Goal: Task Accomplishment & Management: Use online tool/utility

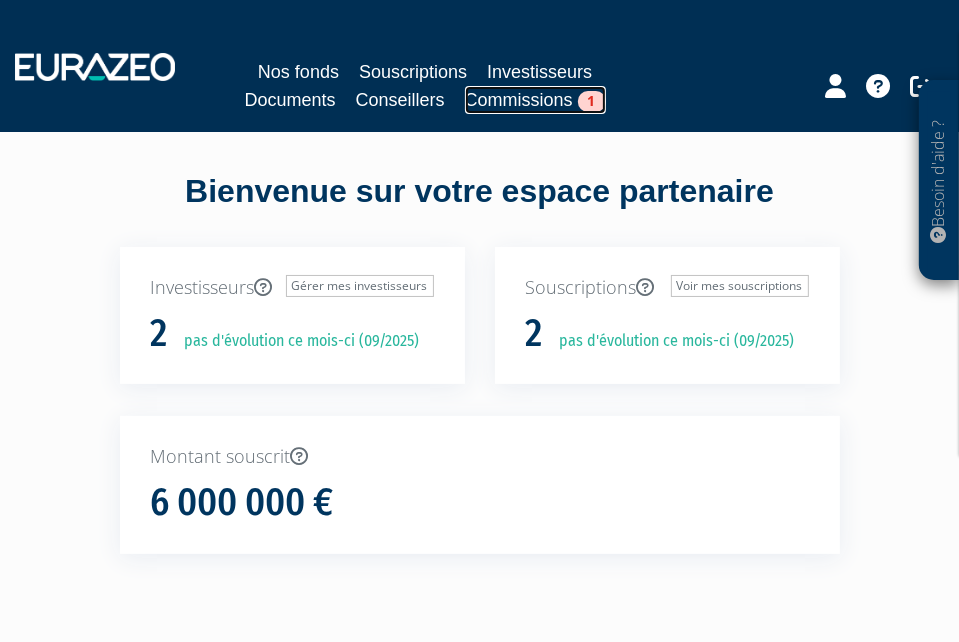
click at [524, 96] on link "Commissions 1" at bounding box center [535, 100] width 141 height 28
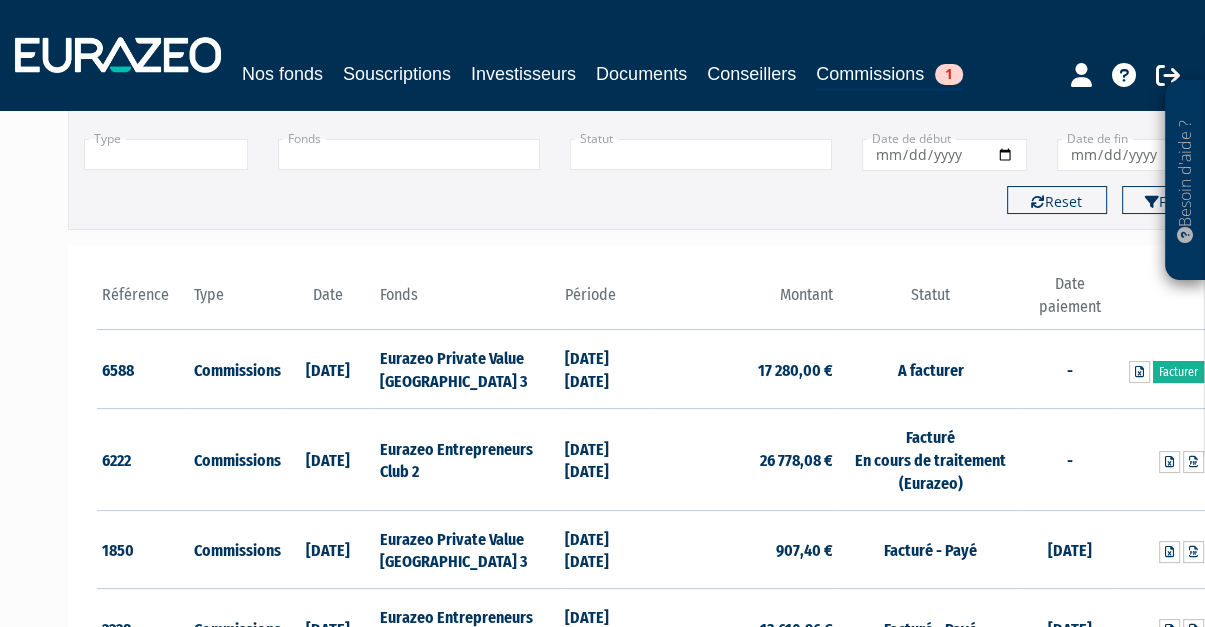
scroll to position [148, 0]
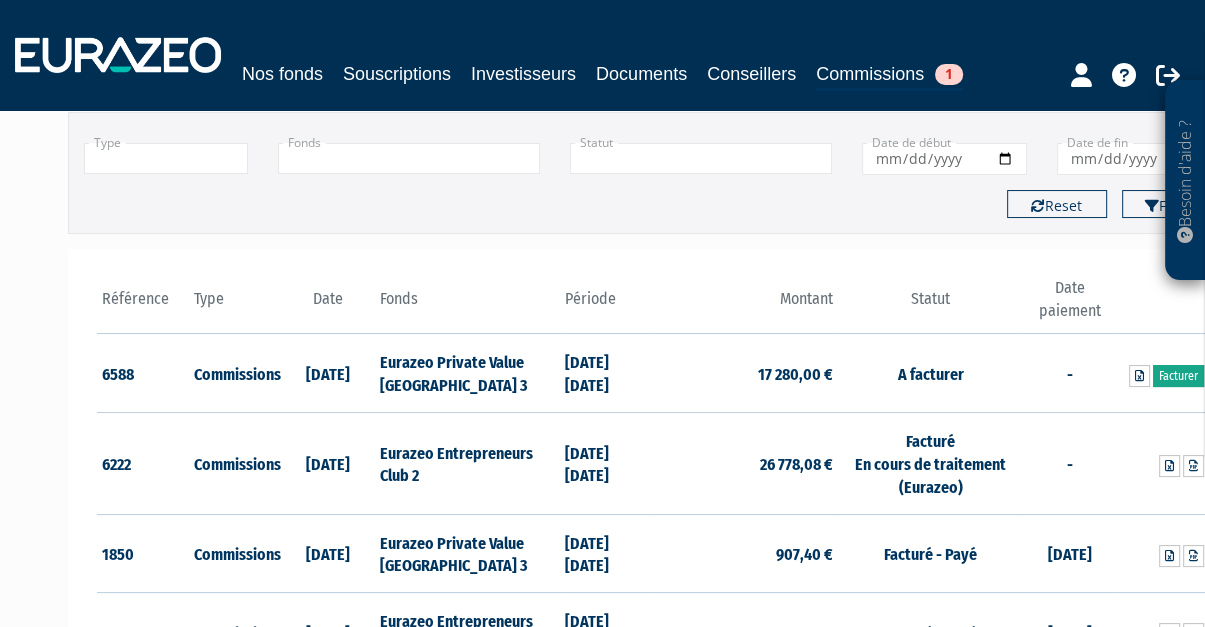
click at [958, 371] on link "Facturer" at bounding box center [1178, 376] width 51 height 22
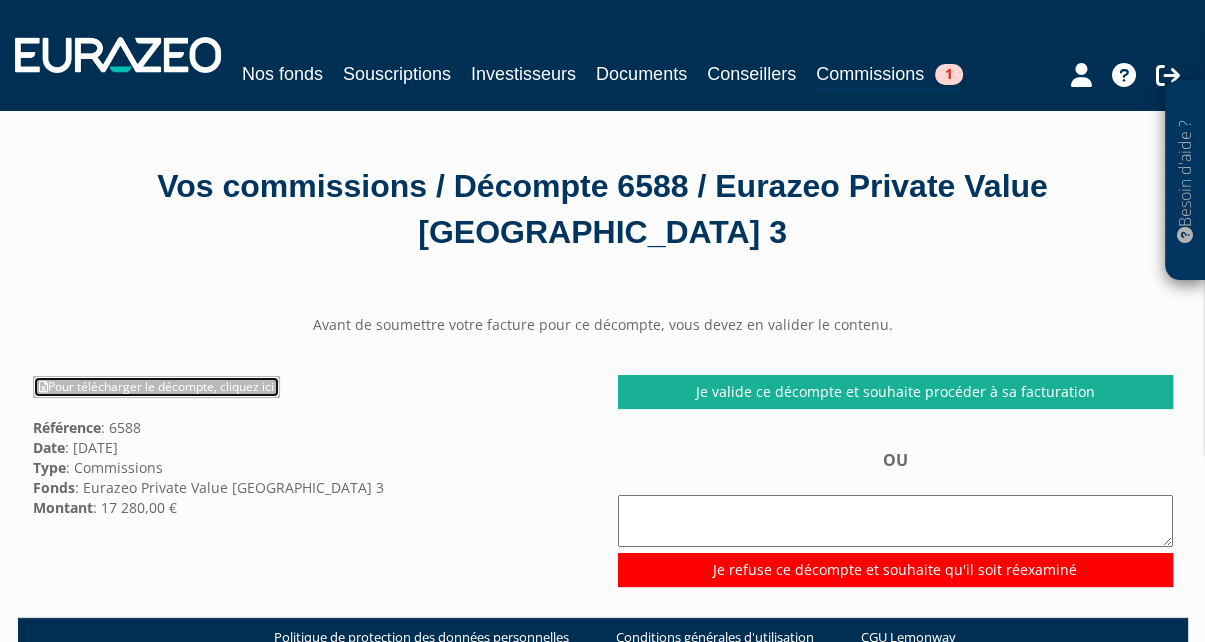
click at [128, 384] on link "Pour télécharger le décompte, cliquez ici" at bounding box center [156, 387] width 247 height 22
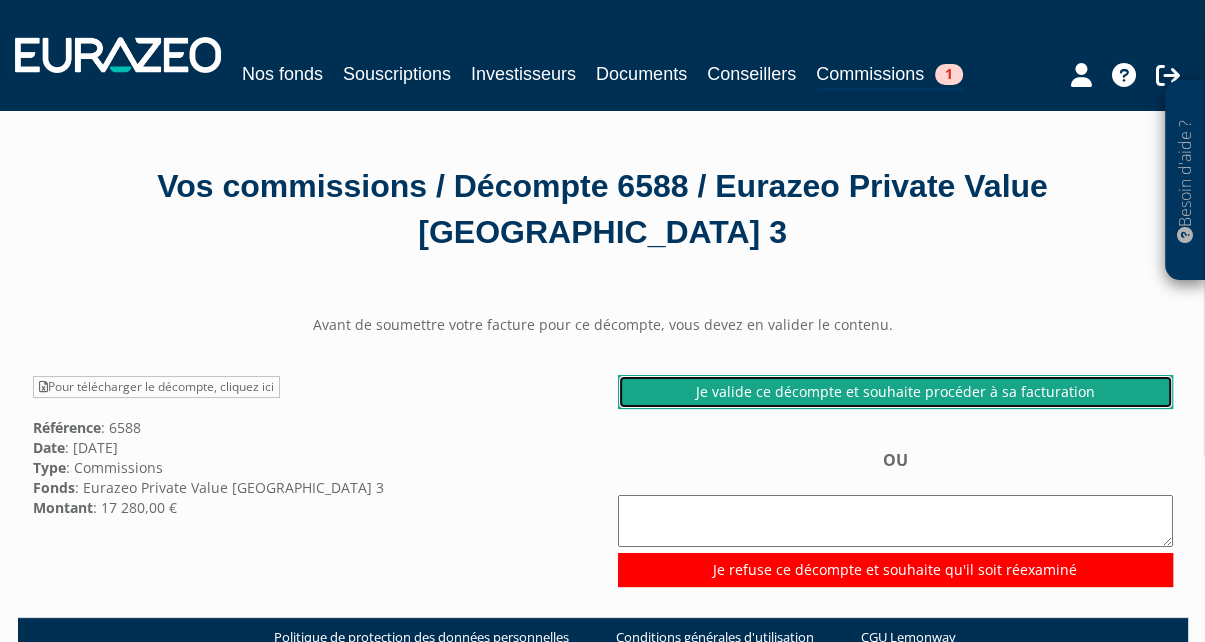
click at [953, 390] on link "Je valide ce décompte et souhaite procéder à sa facturation" at bounding box center [895, 392] width 555 height 34
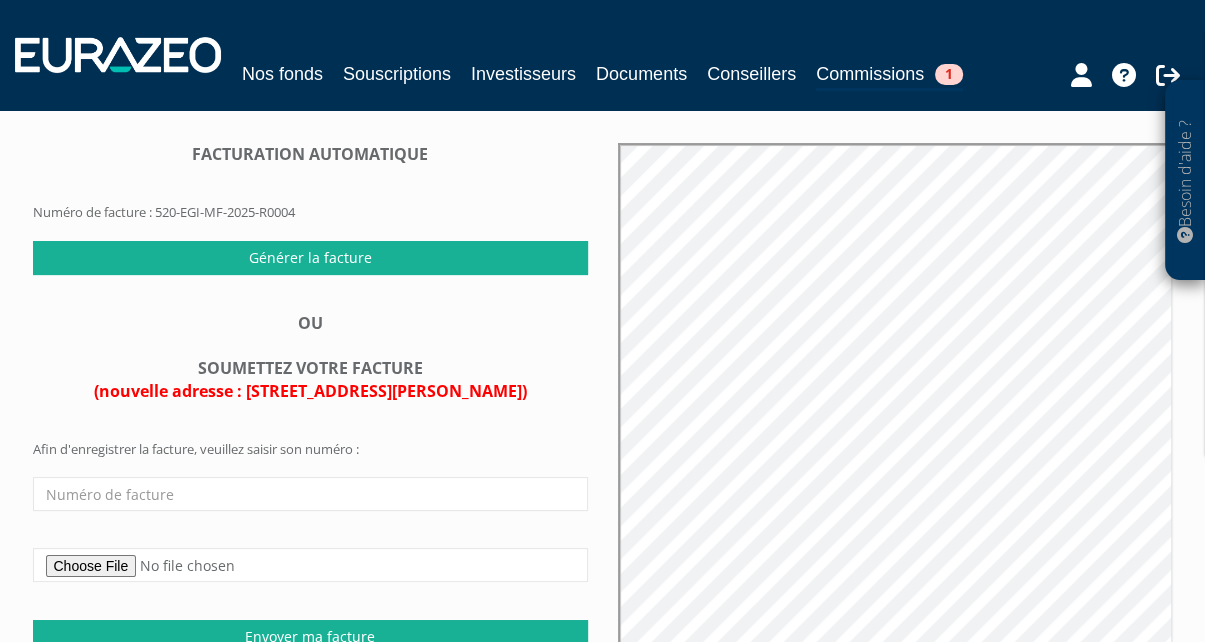
scroll to position [171, 0]
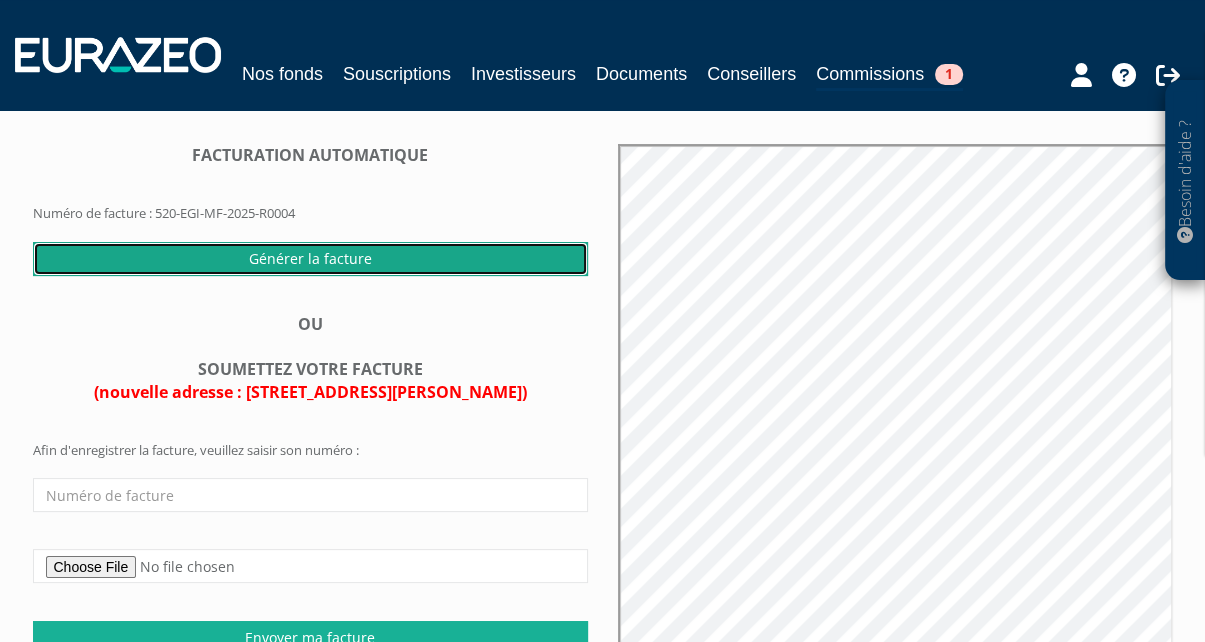
click at [314, 249] on input "Générer la facture" at bounding box center [310, 259] width 555 height 34
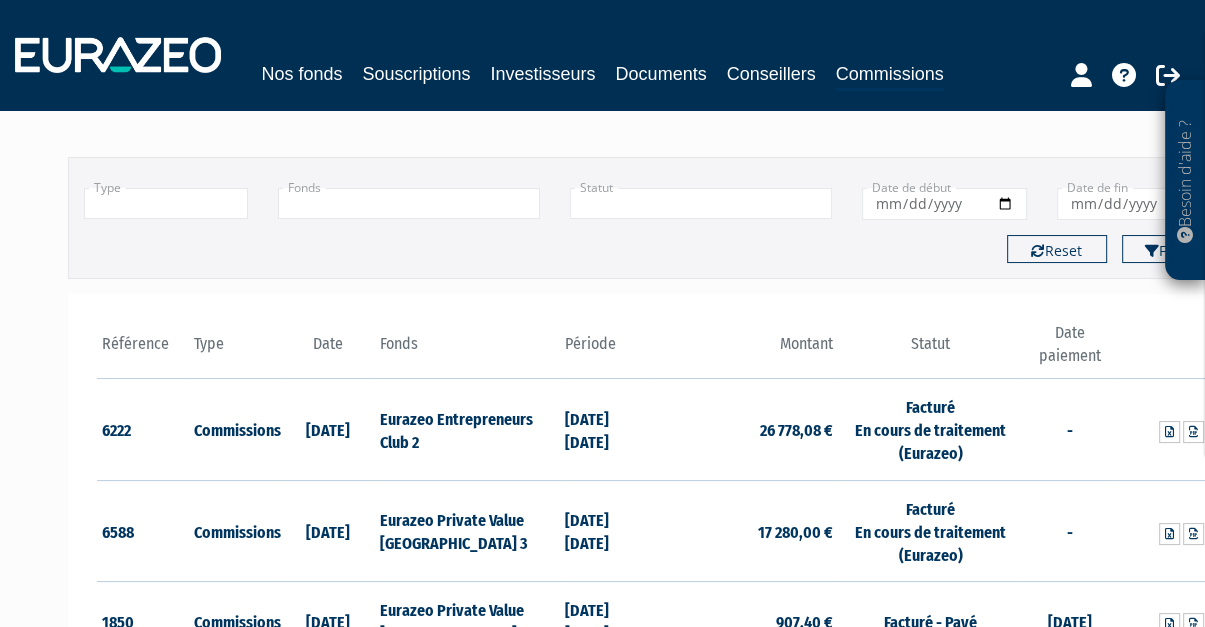
scroll to position [104, 0]
